Goal: Use online tool/utility: Utilize a website feature to perform a specific function

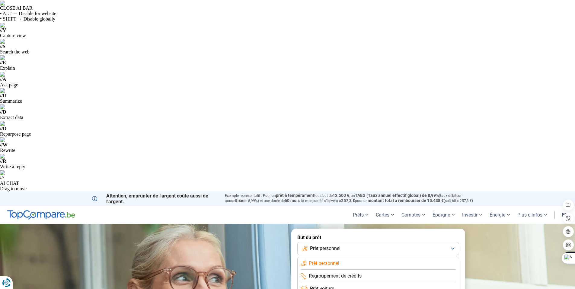
click at [453, 242] on button "Prêt personnel" at bounding box center [378, 248] width 162 height 13
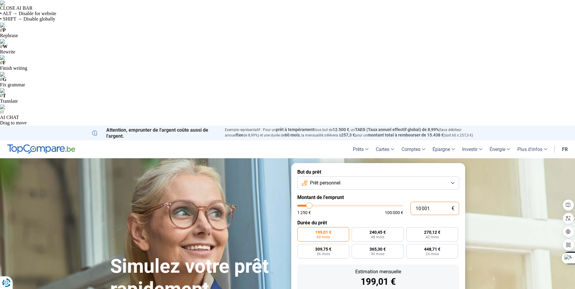
click at [420, 202] on input "10 001" at bounding box center [434, 208] width 49 height 13
type input "1 001"
type input "1250"
type input "1"
type input "1250"
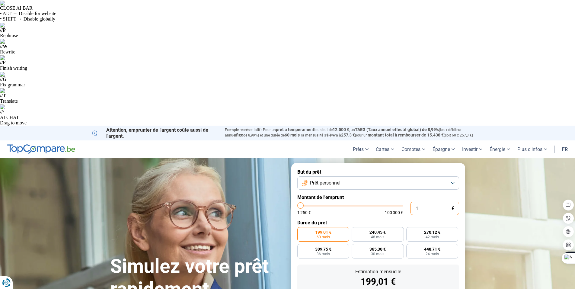
type input "0"
type input "1250"
type input "1 250"
type input "1250"
radio input "true"
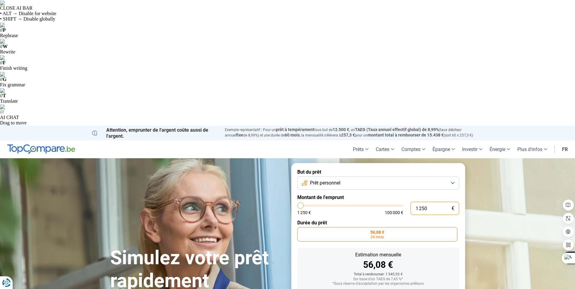
type input "12 503"
type input "12500"
type input "125 030"
type input "100000"
type input "12 503"
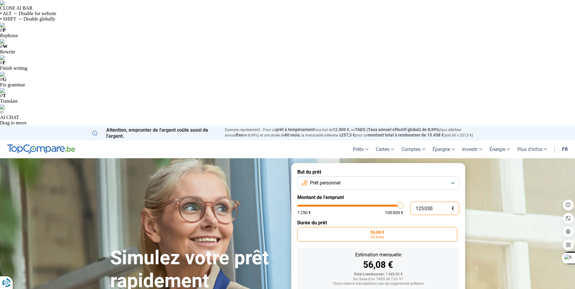
type input "12500"
type input "1 250"
type input "1250"
type input "125"
type input "1250"
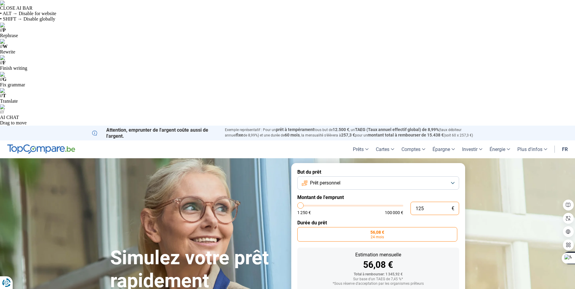
type input "12"
type input "1250"
type input "1"
type input "1250"
type input "0"
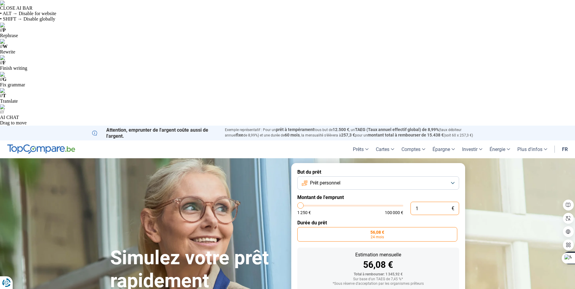
type input "1250"
type input "3"
type input "1250"
type input "30"
type input "1250"
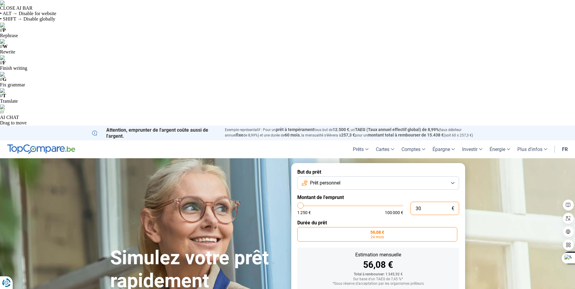
type input "300"
type input "1250"
type input "3 000"
type input "3000"
type input "30 000"
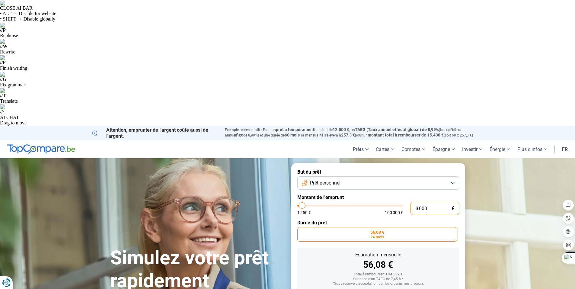
type input "30000"
radio input "false"
type input "30 000"
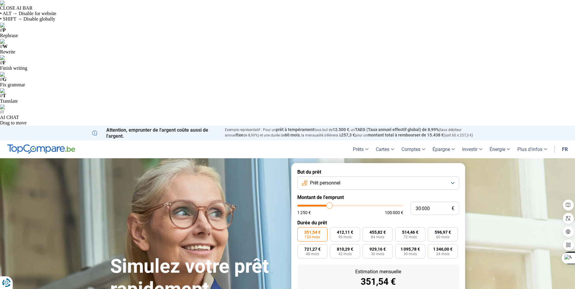
click at [357, 220] on label "Durée du prêt" at bounding box center [378, 223] width 162 height 6
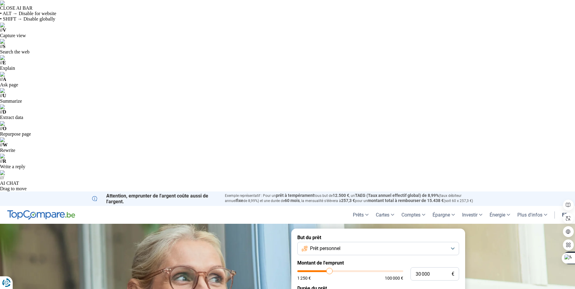
radio input "true"
